Goal: Transaction & Acquisition: Purchase product/service

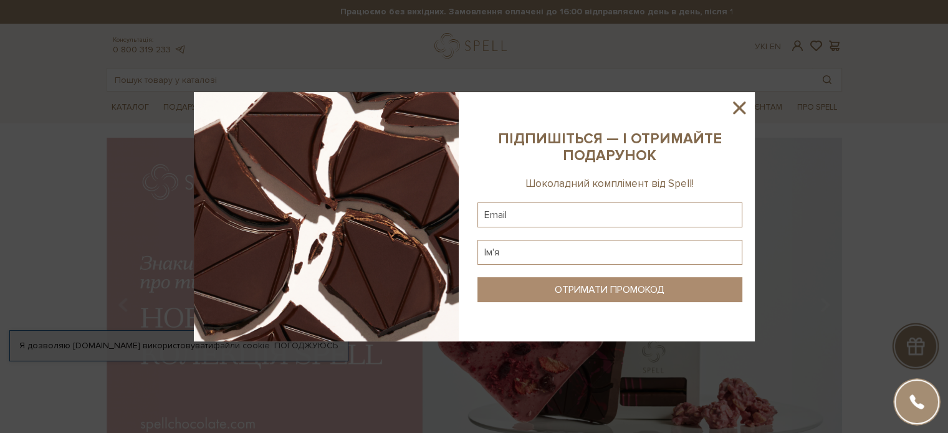
click at [736, 108] on icon at bounding box center [739, 107] width 21 height 21
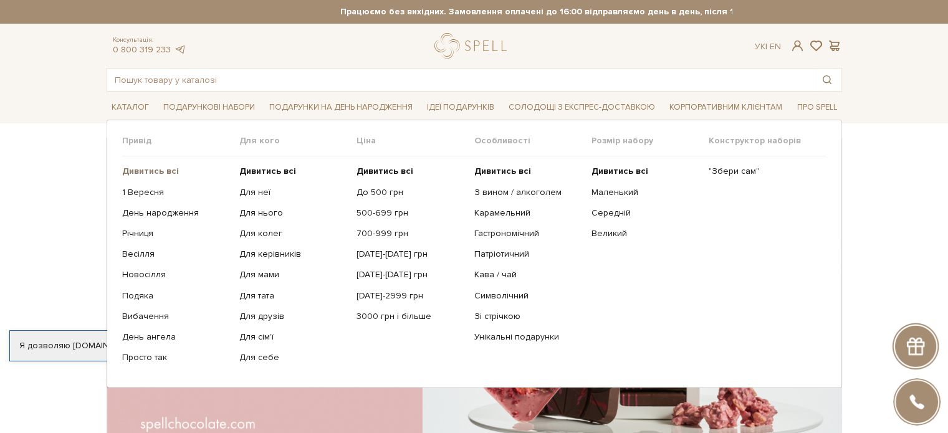
click at [158, 169] on b "Дивитись всі" at bounding box center [150, 171] width 57 height 11
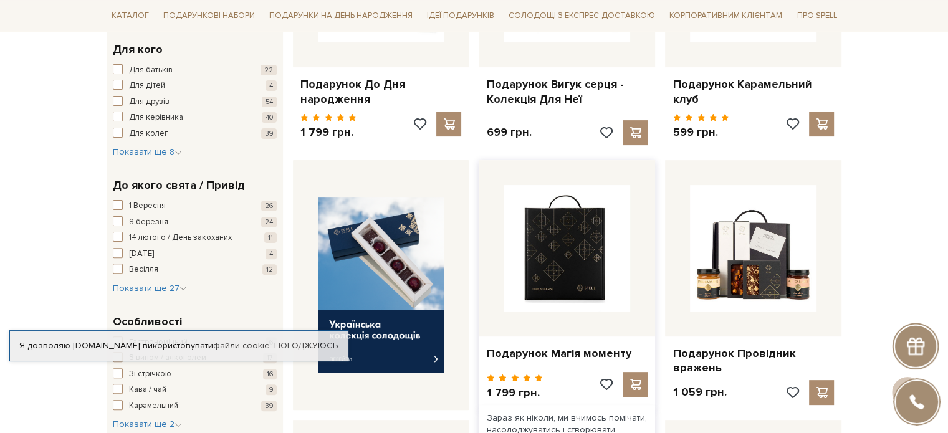
scroll to position [342, 0]
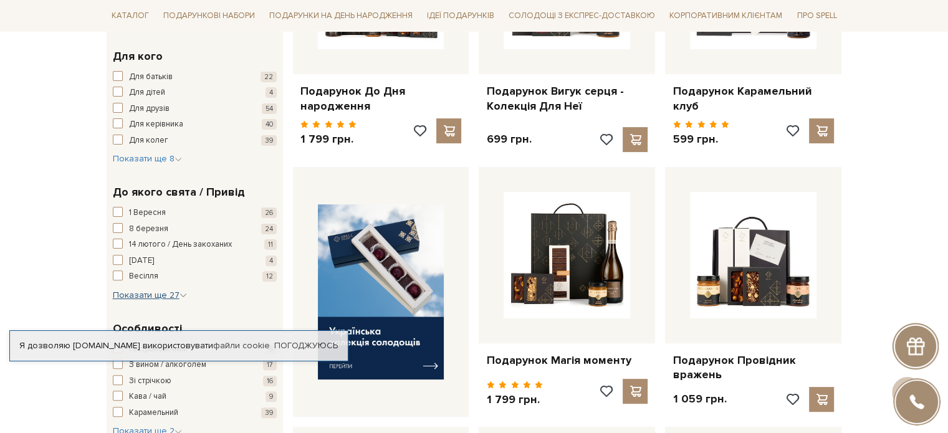
click at [170, 292] on span "Показати ще 27" at bounding box center [150, 295] width 74 height 11
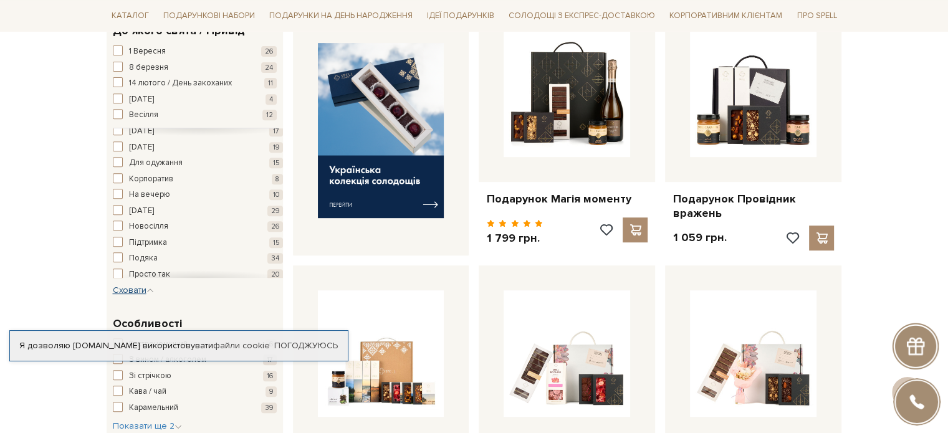
scroll to position [187, 0]
click at [154, 204] on span "Новий рік" at bounding box center [141, 204] width 25 height 12
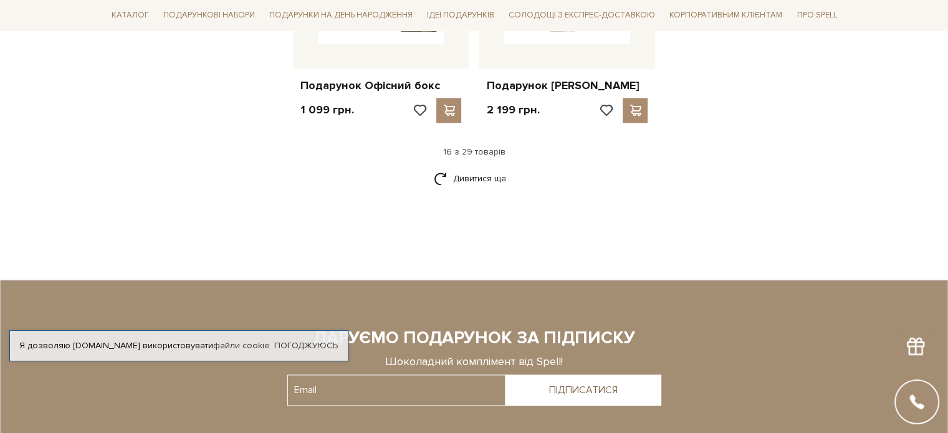
scroll to position [1661, 0]
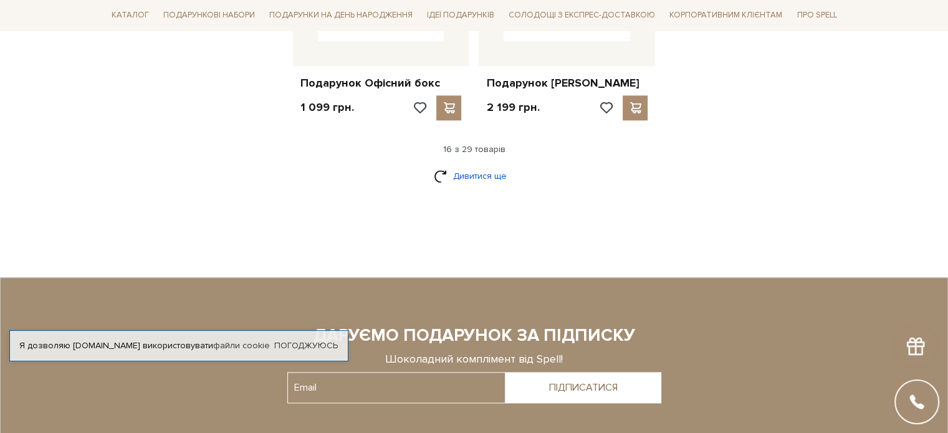
click at [492, 173] on link "Дивитися ще" at bounding box center [474, 176] width 81 height 22
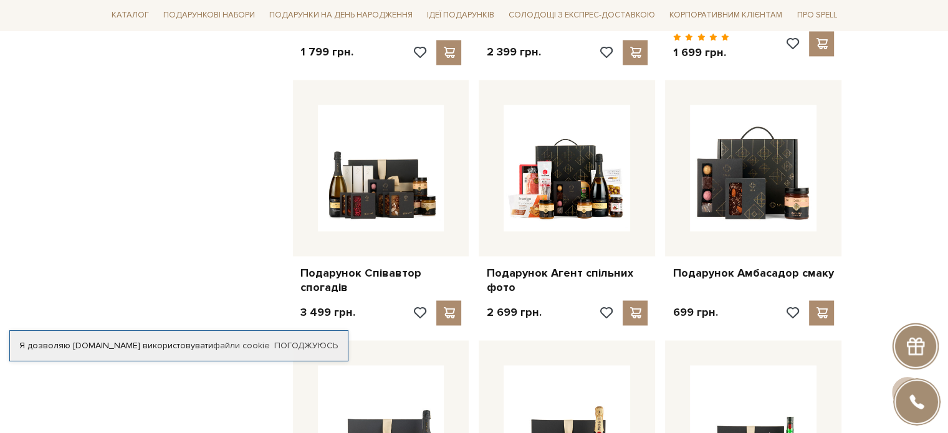
scroll to position [2020, 0]
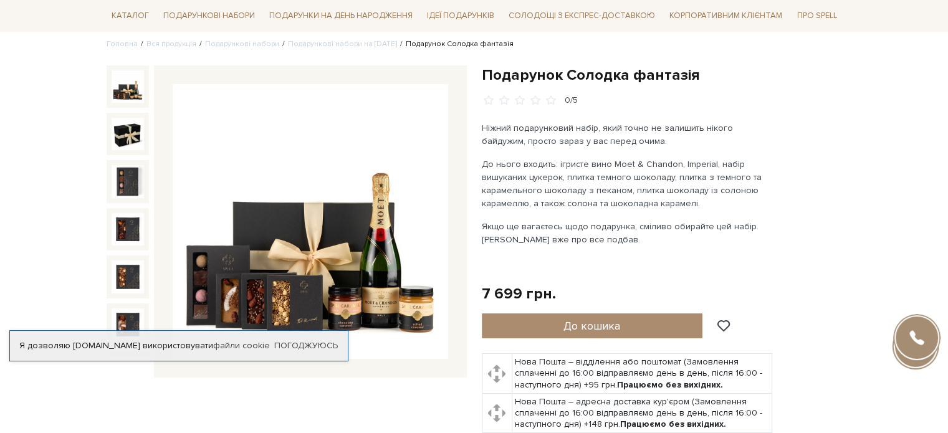
scroll to position [115, 0]
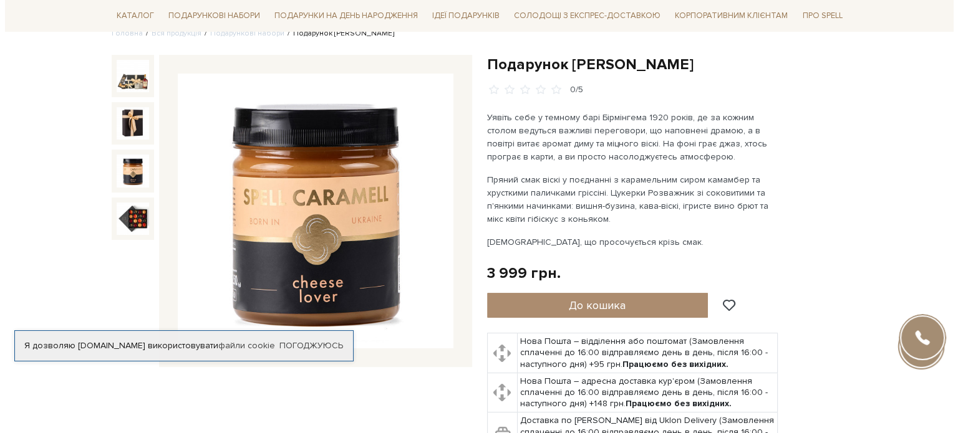
scroll to position [100, 0]
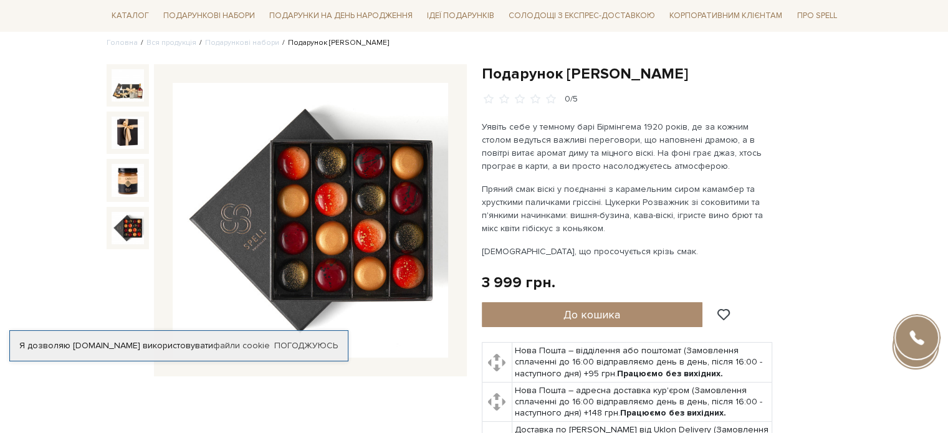
click at [139, 236] on img at bounding box center [128, 228] width 32 height 32
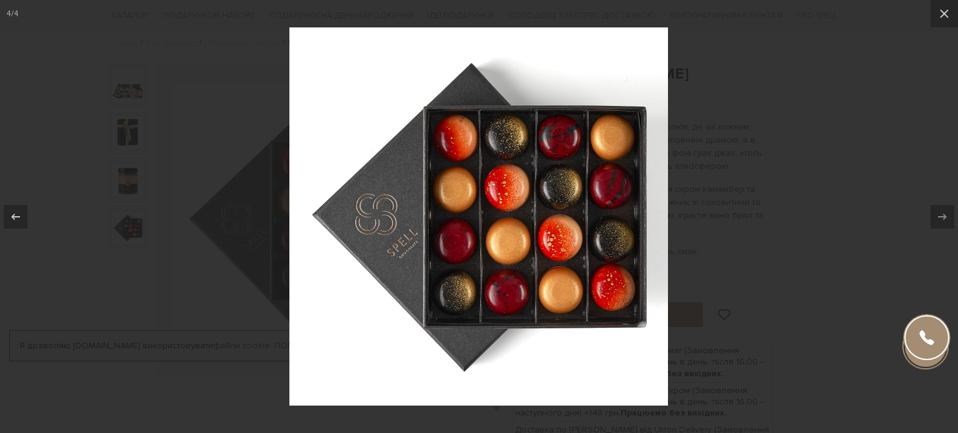
click at [795, 212] on div at bounding box center [479, 216] width 958 height 433
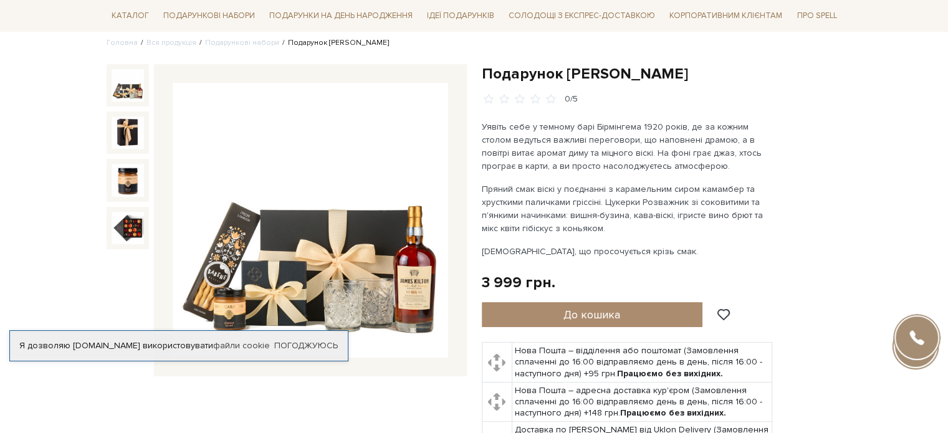
click at [135, 95] on img at bounding box center [128, 85] width 32 height 32
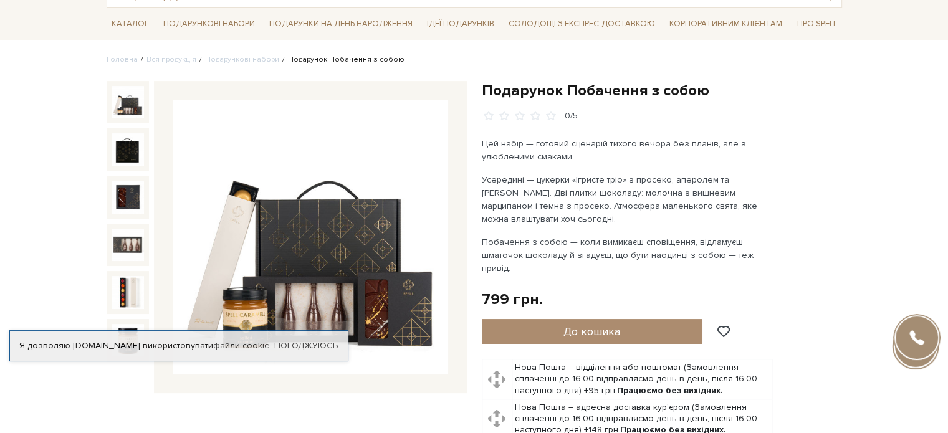
scroll to position [110, 0]
